Goal: Task Accomplishment & Management: Use online tool/utility

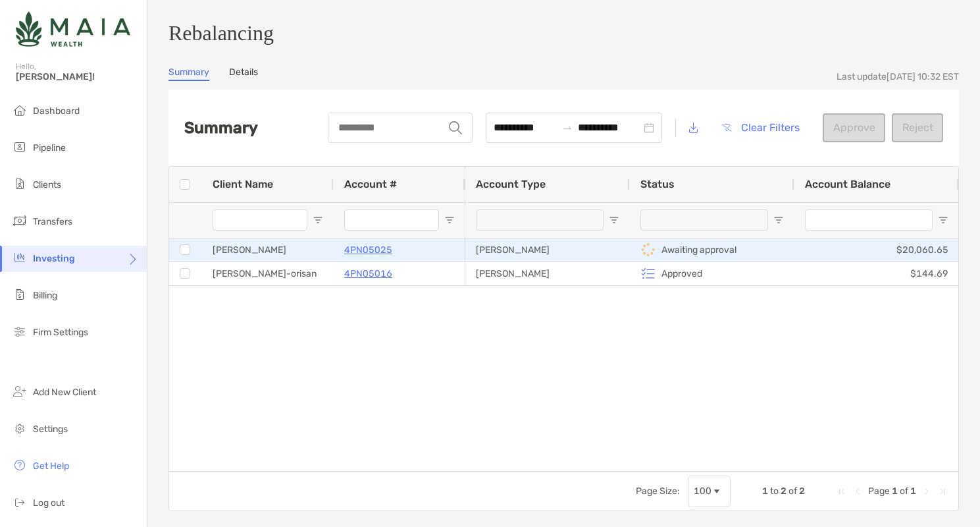
click at [711, 258] on p "Awaiting approval" at bounding box center [699, 250] width 75 height 16
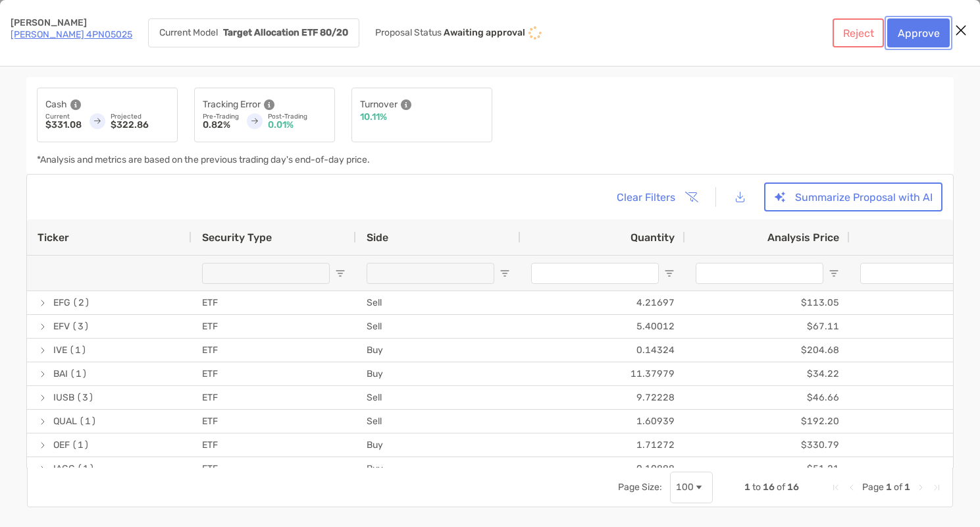
click at [899, 28] on button "Approve" at bounding box center [919, 32] width 63 height 29
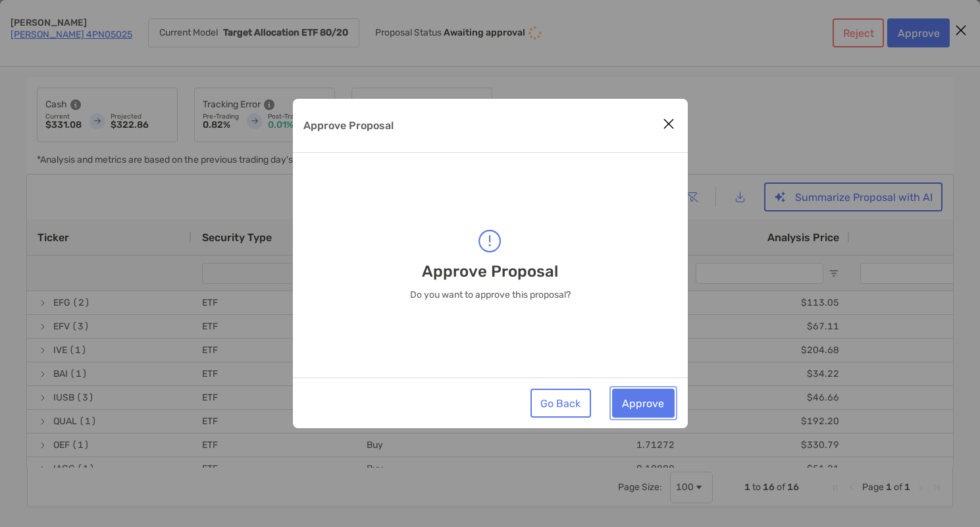
click at [654, 400] on button "Approve" at bounding box center [643, 402] width 63 height 29
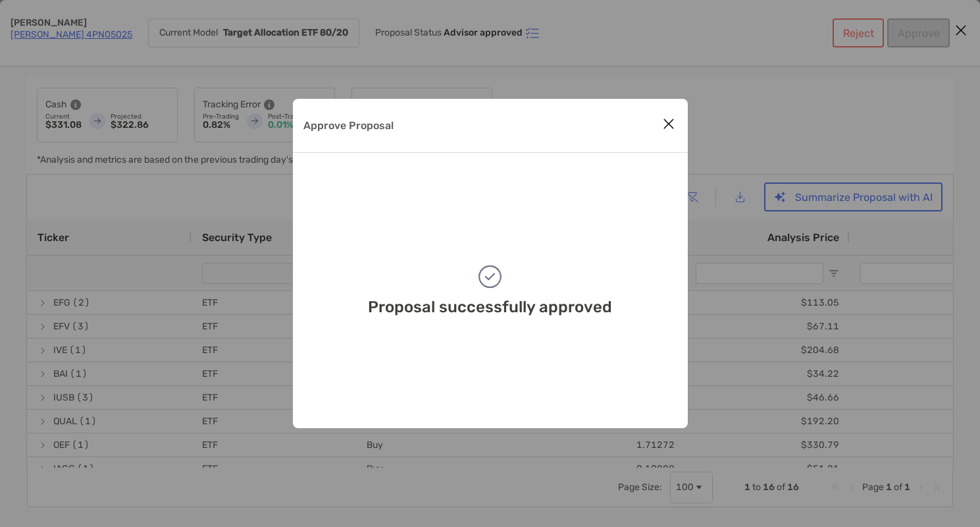
click at [671, 124] on icon "Close modal" at bounding box center [669, 124] width 12 height 16
